Goal: Information Seeking & Learning: Learn about a topic

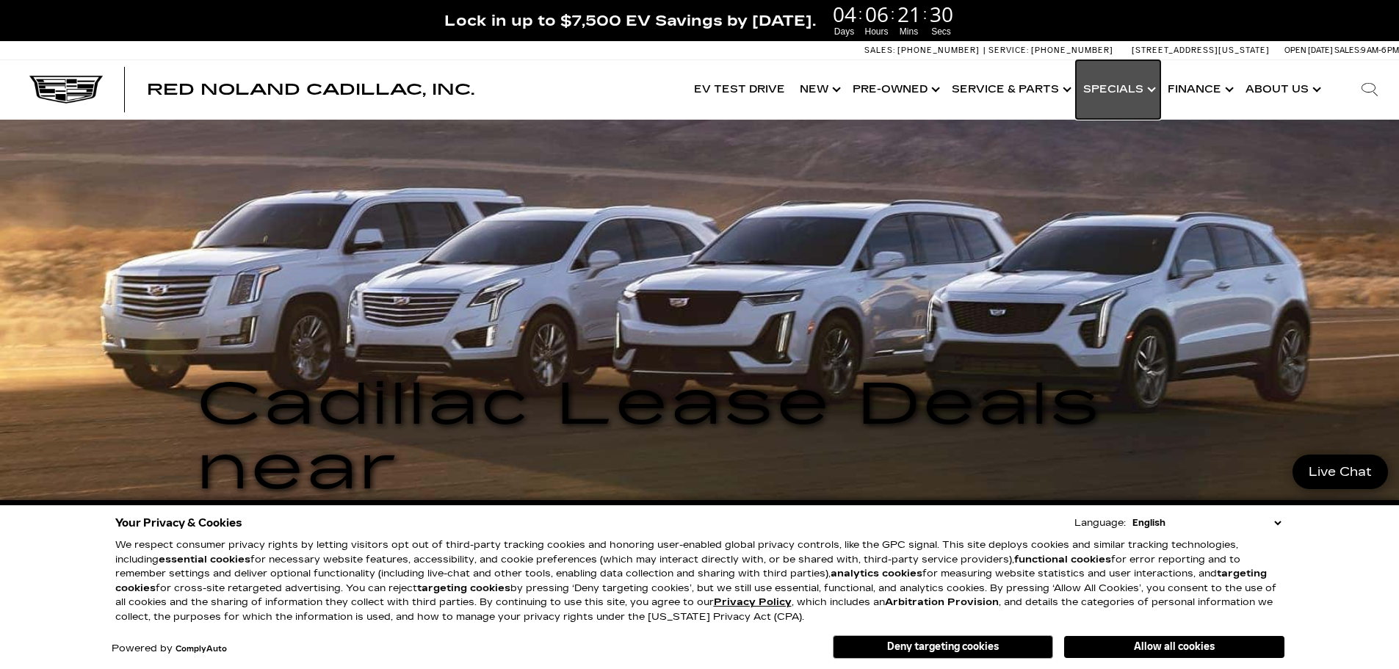
click at [1123, 90] on link "Show Specials" at bounding box center [1118, 89] width 84 height 59
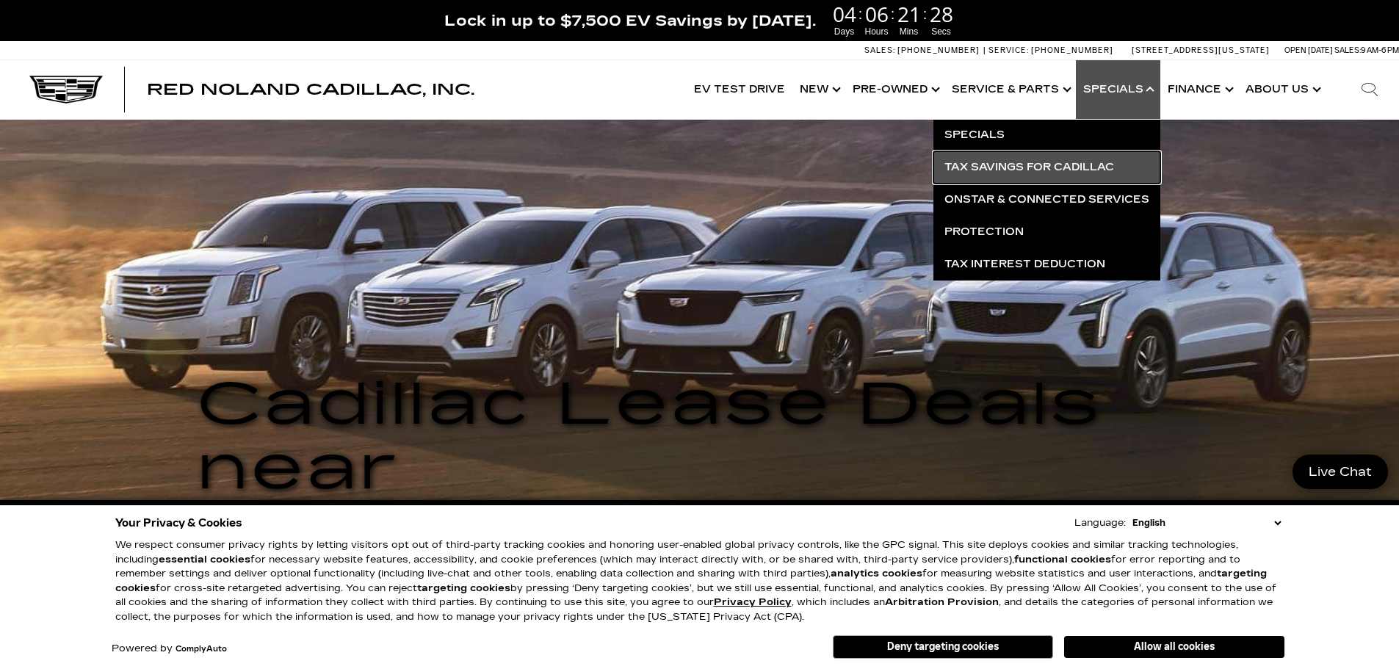
click at [998, 165] on link "Tax Savings for Cadillac" at bounding box center [1046, 167] width 227 height 32
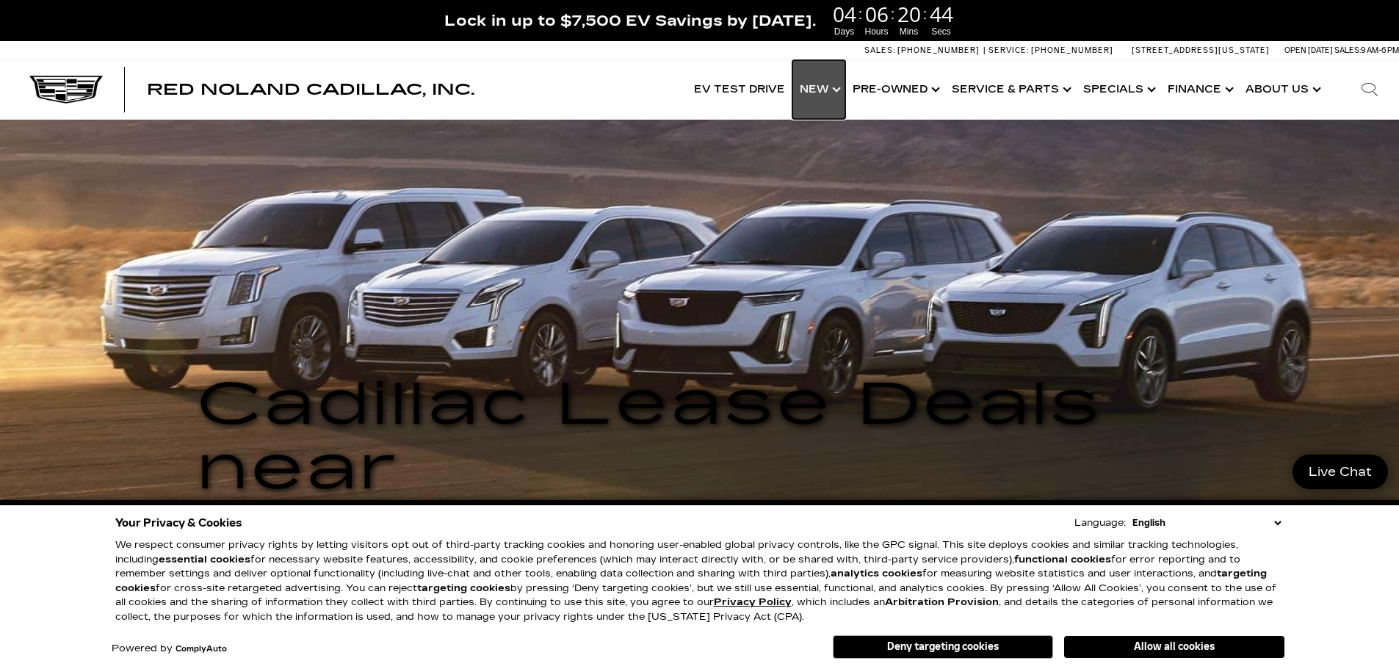
click at [806, 93] on link "Show New" at bounding box center [818, 89] width 53 height 59
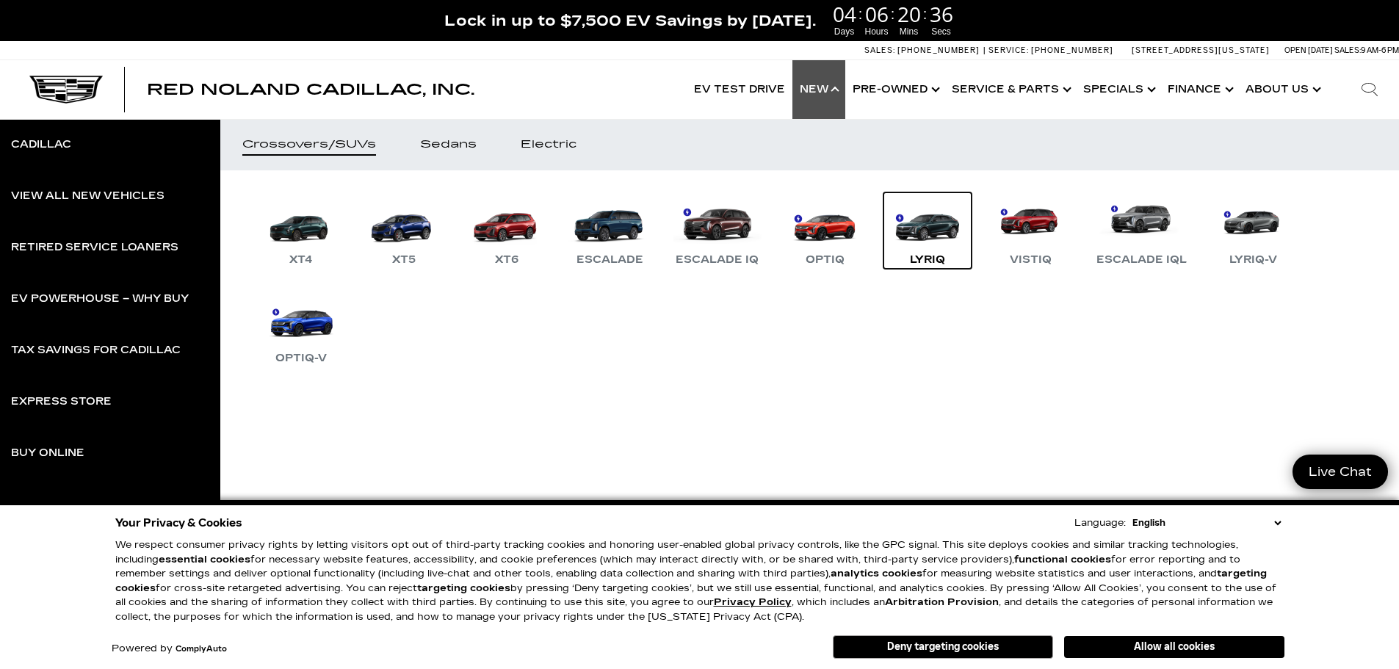
click at [913, 232] on link "LYRIQ" at bounding box center [927, 230] width 88 height 76
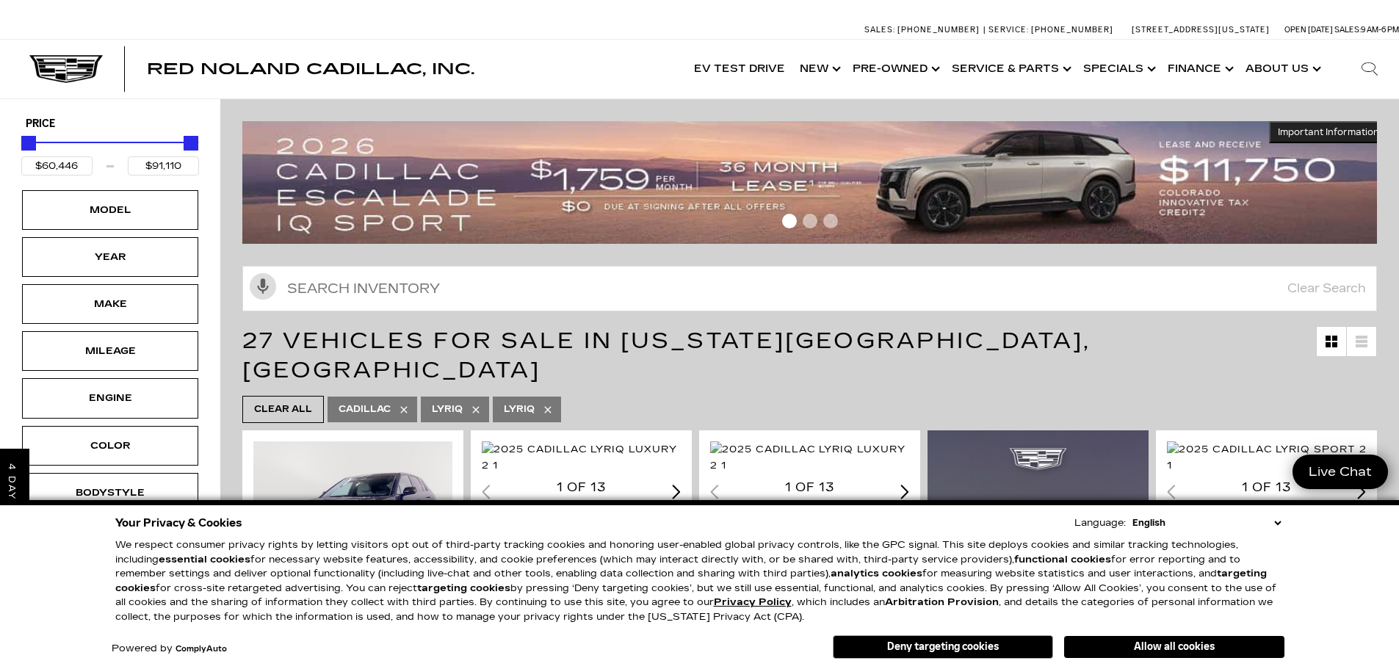
click at [714, 181] on img at bounding box center [814, 182] width 1145 height 123
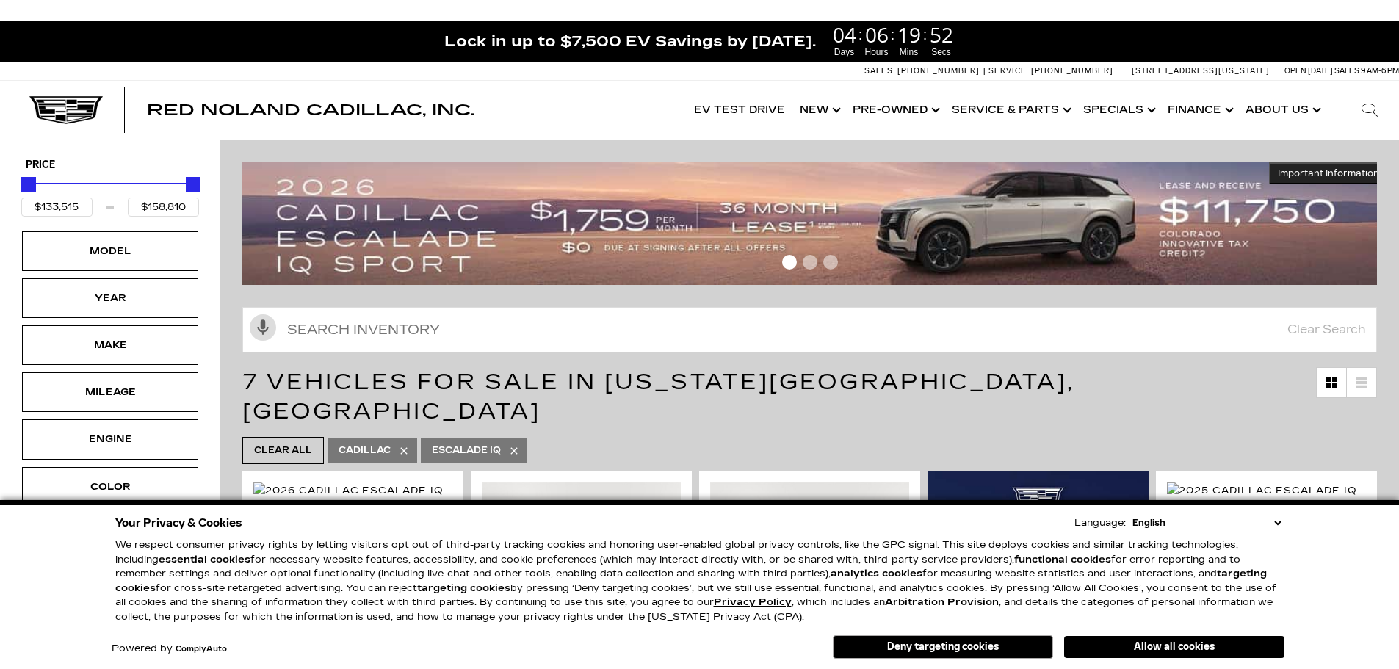
click at [1112, 101] on link "Show Specials" at bounding box center [1118, 110] width 84 height 59
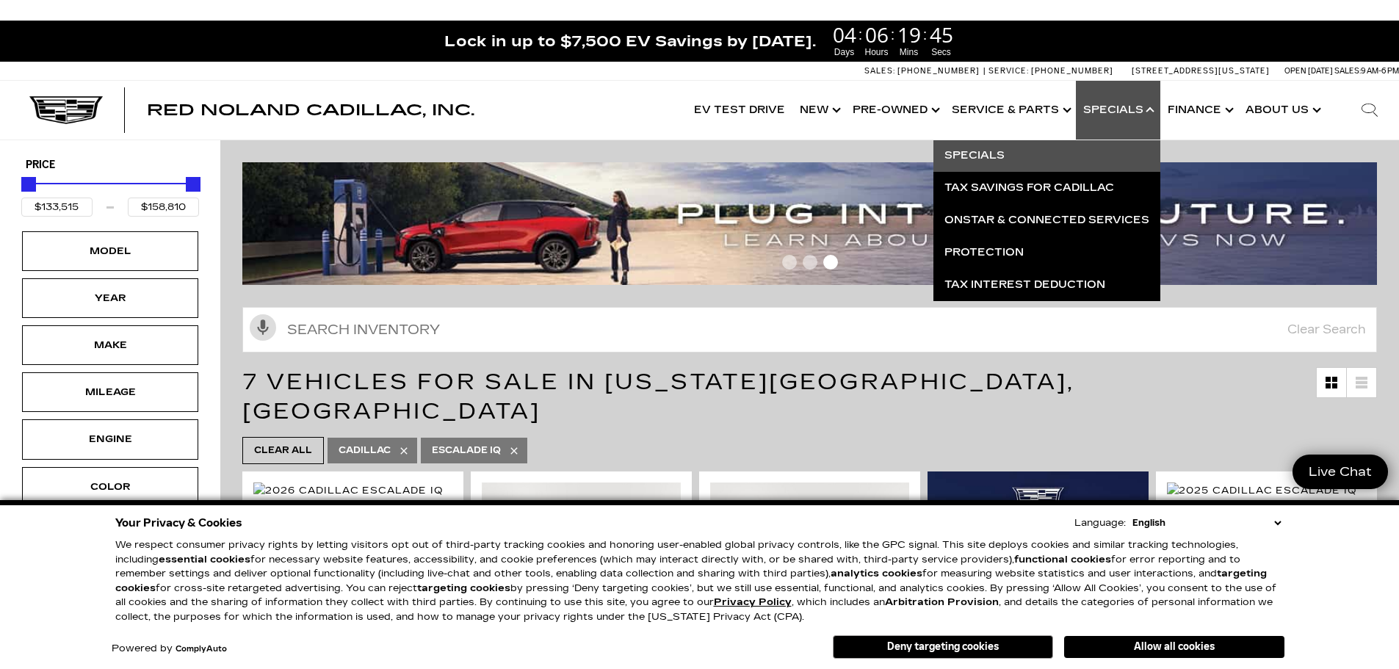
click at [964, 152] on link "Specials" at bounding box center [1046, 155] width 227 height 32
